Goal: Transaction & Acquisition: Book appointment/travel/reservation

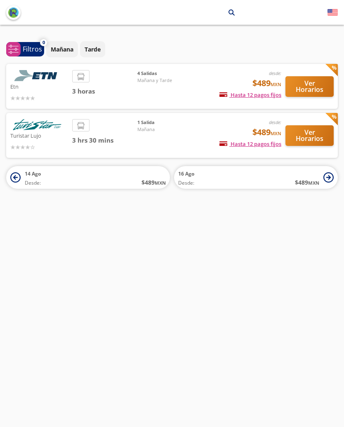
click at [318, 87] on button "Ver Horarios" at bounding box center [309, 86] width 48 height 21
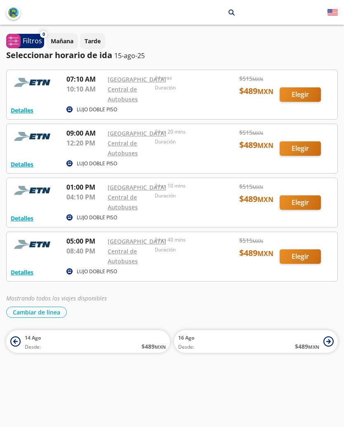
click at [305, 163] on div at bounding box center [172, 148] width 330 height 49
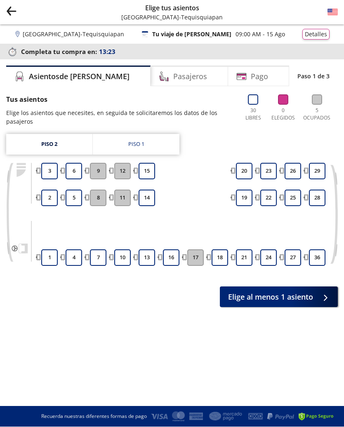
click at [53, 257] on button "1" at bounding box center [49, 258] width 16 height 16
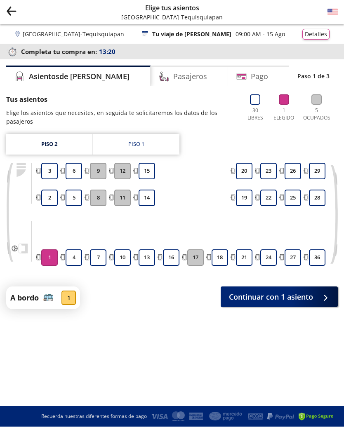
click at [52, 198] on button "2" at bounding box center [49, 198] width 16 height 16
click at [54, 172] on button "3" at bounding box center [49, 171] width 16 height 16
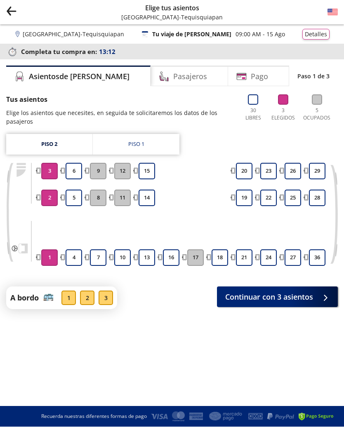
click at [313, 293] on span "Continuar con 3 asientos" at bounding box center [269, 297] width 88 height 11
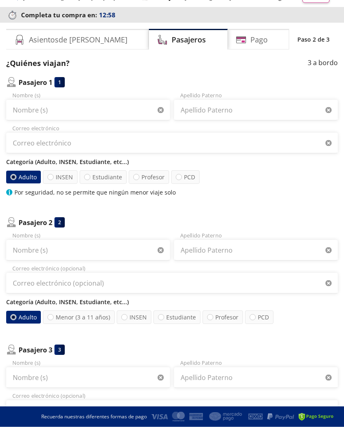
scroll to position [16, 0]
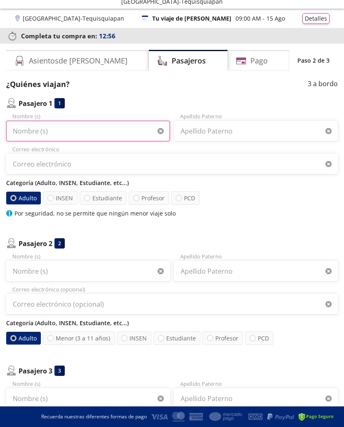
click at [14, 129] on input "Nombre (s)" at bounding box center [88, 131] width 164 height 21
type input "[PERSON_NAME]"
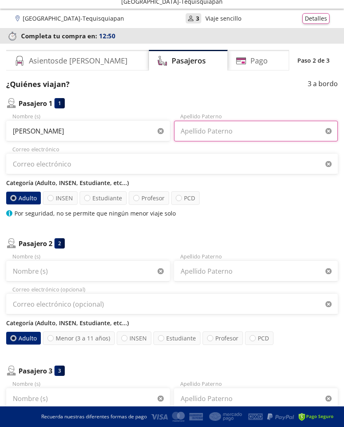
click at [190, 133] on input "Apellido Paterno" at bounding box center [256, 131] width 164 height 21
type input "Vegagil"
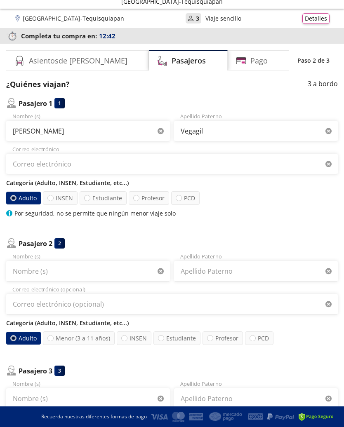
click at [71, 198] on label "INSEN" at bounding box center [60, 198] width 35 height 14
click at [53, 198] on input "INSEN" at bounding box center [50, 197] width 5 height 5
radio input "true"
radio input "false"
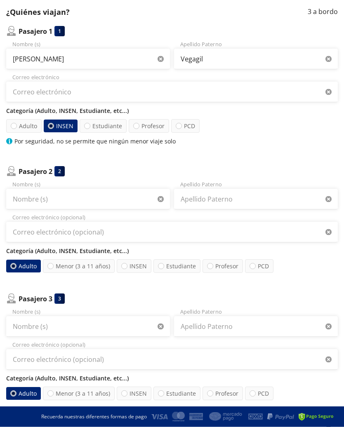
scroll to position [89, 0]
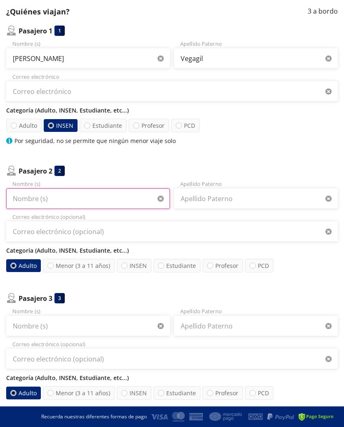
click at [25, 200] on input "Nombre (s)" at bounding box center [88, 198] width 164 height 21
type input "L"
type input "[PERSON_NAME]"
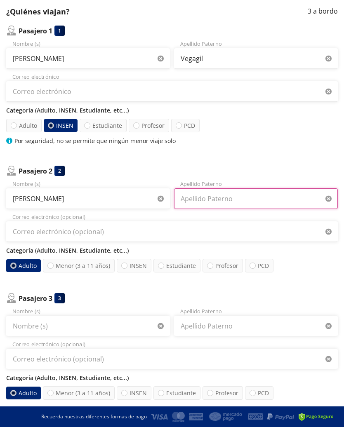
click at [211, 198] on input "Apellido Paterno" at bounding box center [256, 198] width 164 height 21
type input "Vegagil"
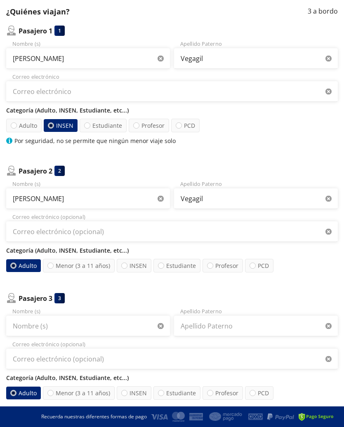
click at [140, 269] on label "INSEN" at bounding box center [134, 266] width 35 height 14
click at [127, 268] on input "INSEN" at bounding box center [124, 265] width 5 height 5
radio input "true"
radio input "false"
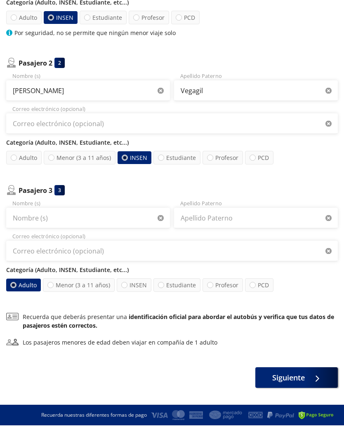
scroll to position [195, 0]
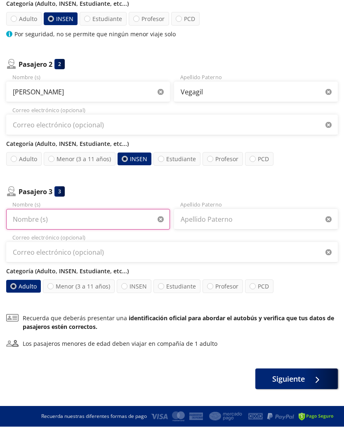
click at [21, 215] on input "Nombre (s)" at bounding box center [88, 219] width 164 height 21
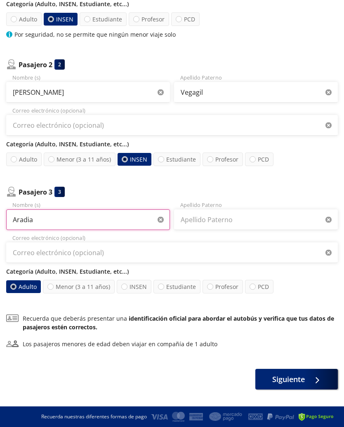
type input "Aradia"
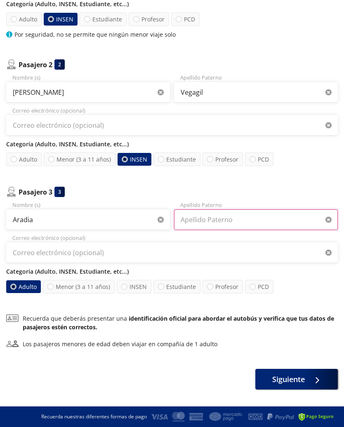
click at [194, 222] on input "Apellido Paterno" at bounding box center [256, 219] width 164 height 21
type input "[PERSON_NAME]"
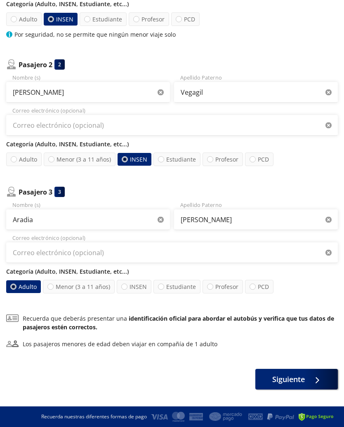
click at [105, 286] on label "Menor (3 a 11 años)" at bounding box center [79, 287] width 72 height 14
click at [53, 286] on input "Menor (3 a 11 años)" at bounding box center [50, 286] width 5 height 5
radio input "true"
radio input "false"
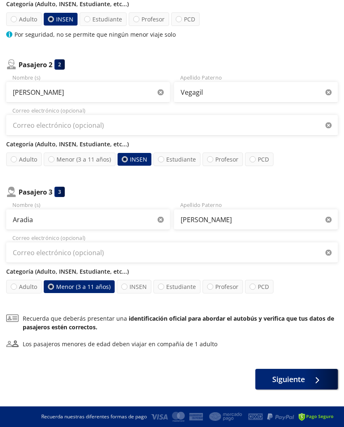
click at [294, 378] on span "Siguiente" at bounding box center [288, 379] width 33 height 11
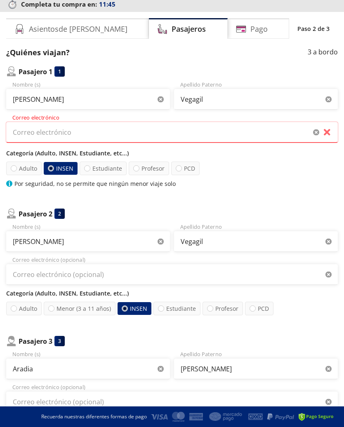
scroll to position [47, 0]
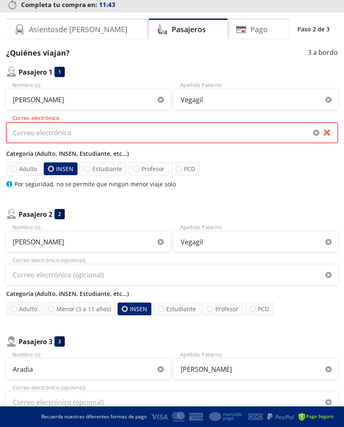
click at [19, 131] on input "Correo electrónico" at bounding box center [171, 132] width 331 height 21
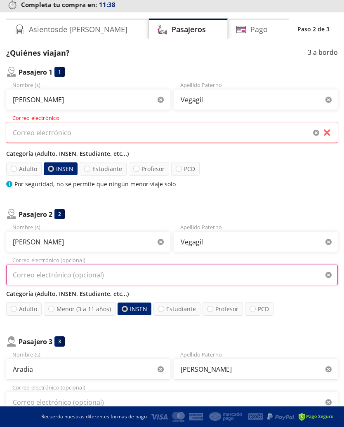
click at [26, 272] on input "Correo electrónico (opcional)" at bounding box center [171, 275] width 331 height 21
type input "[EMAIL_ADDRESS][DOMAIN_NAME]"
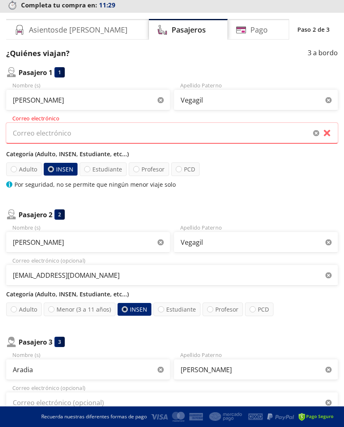
scroll to position [47, 0]
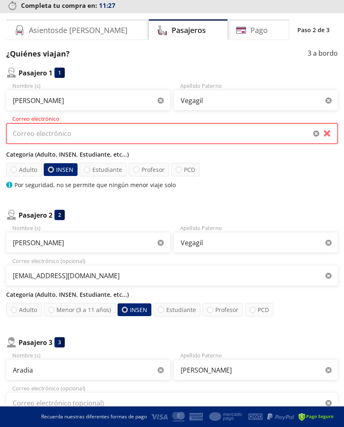
click at [19, 132] on input "Correo electrónico" at bounding box center [171, 133] width 331 height 21
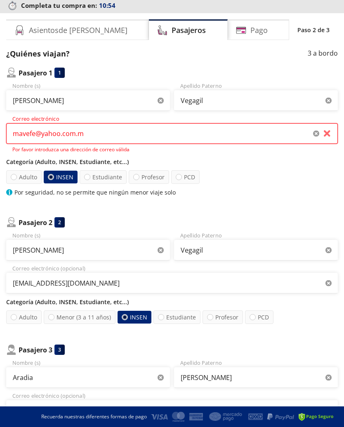
type input "[EMAIL_ADDRESS][DOMAIN_NAME]"
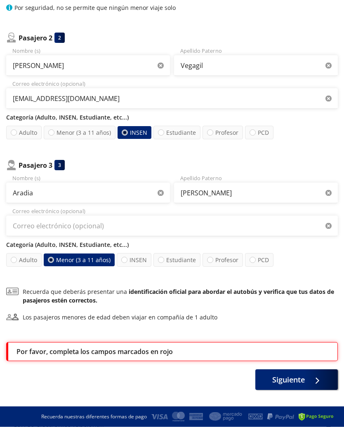
scroll to position [222, 0]
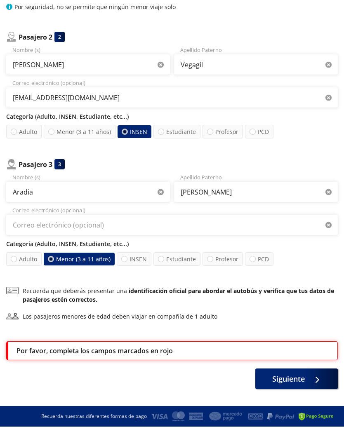
click at [296, 375] on span "Siguiente" at bounding box center [288, 379] width 33 height 11
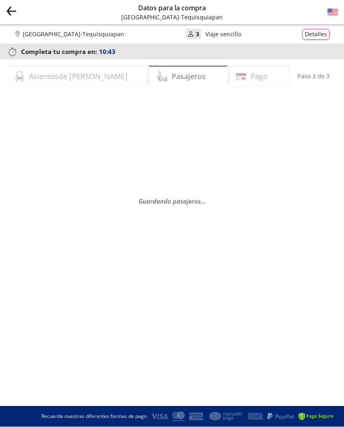
scroll to position [0, 0]
select select "MX"
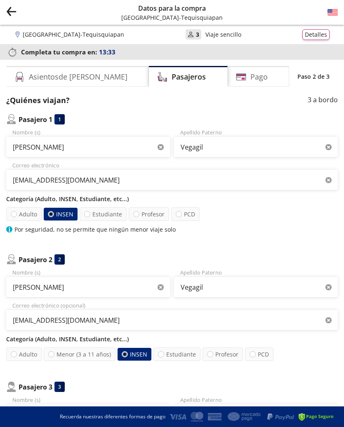
scroll to position [14, 0]
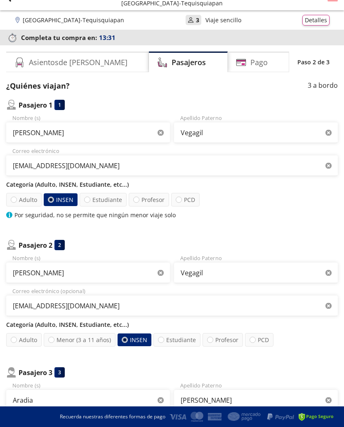
scroll to position [14, 0]
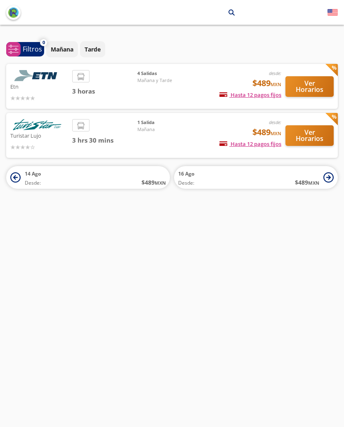
click at [311, 135] on button "Ver Horarios" at bounding box center [309, 135] width 48 height 21
